Goal: Check status: Check status

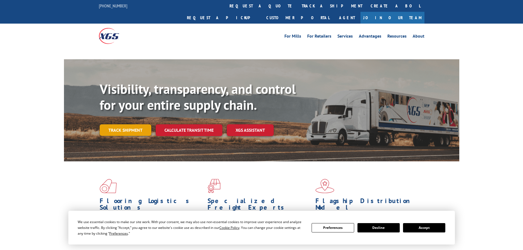
click at [137, 117] on div "Visibility, transparency, and control for your entire supply chain. Track shipm…" at bounding box center [280, 119] width 360 height 77
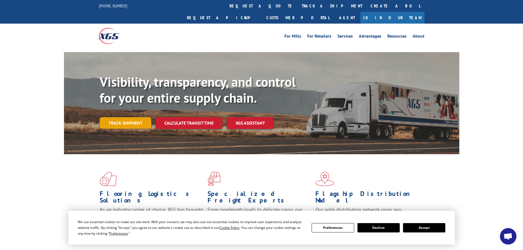
click at [138, 117] on link "Track shipment" at bounding box center [126, 123] width 52 height 12
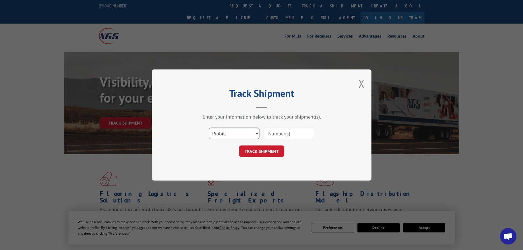
click at [247, 136] on select "Select category... Probill BOL PO" at bounding box center [234, 134] width 50 height 12
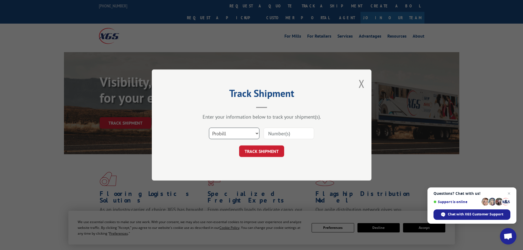
select select "po"
click at [209, 128] on select "Select category... Probill BOL PO" at bounding box center [234, 134] width 50 height 12
click at [290, 130] on input at bounding box center [288, 134] width 50 height 12
click at [288, 133] on input at bounding box center [288, 134] width 50 height 12
paste input "52513100"
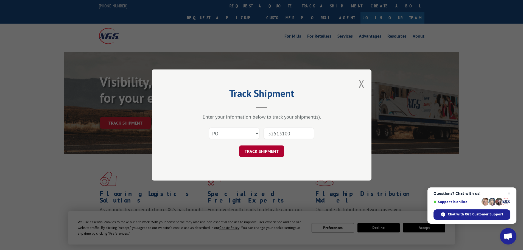
type input "52513100"
click at [265, 154] on button "TRACK SHIPMENT" at bounding box center [261, 151] width 45 height 12
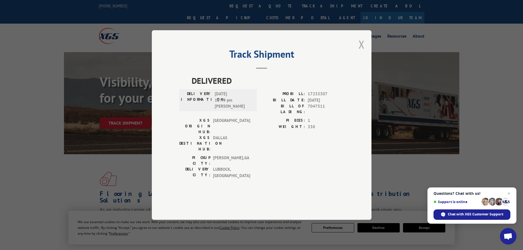
click at [360, 52] on button "Close modal" at bounding box center [361, 44] width 6 height 15
